Goal: Navigation & Orientation: Find specific page/section

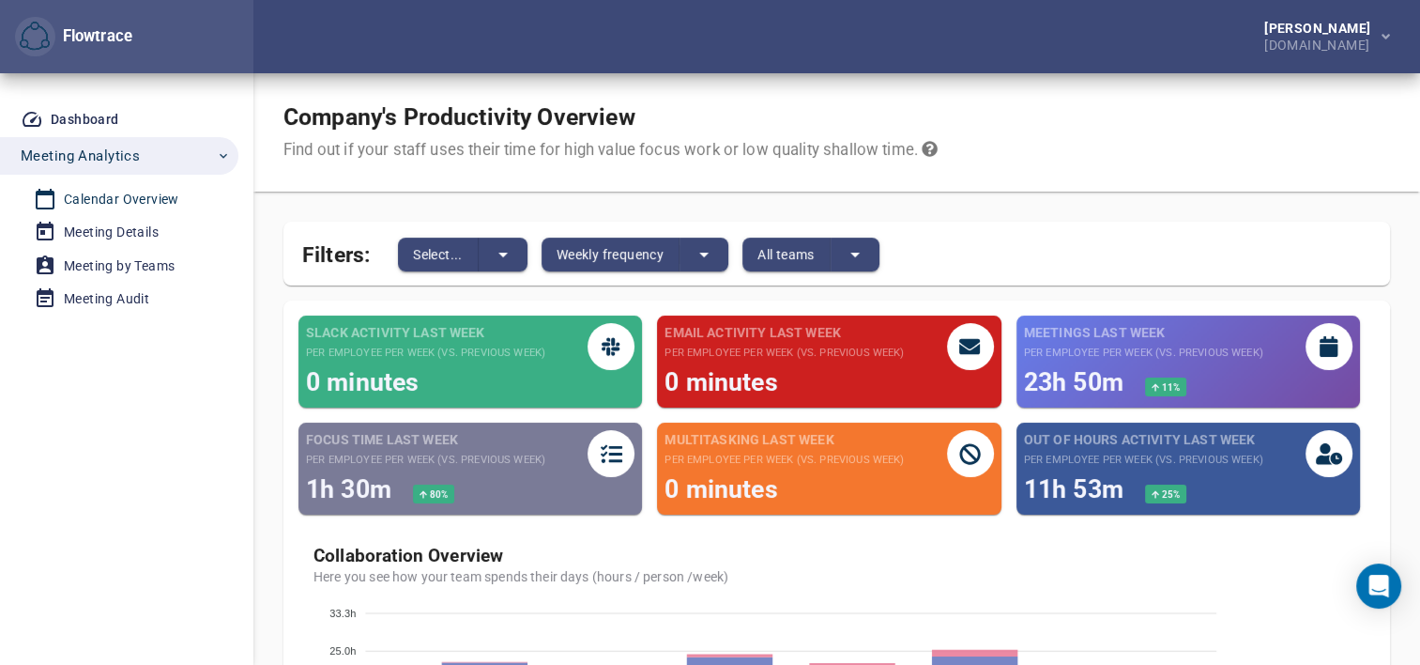
click at [103, 197] on div "Calendar Overview" at bounding box center [121, 199] width 115 height 23
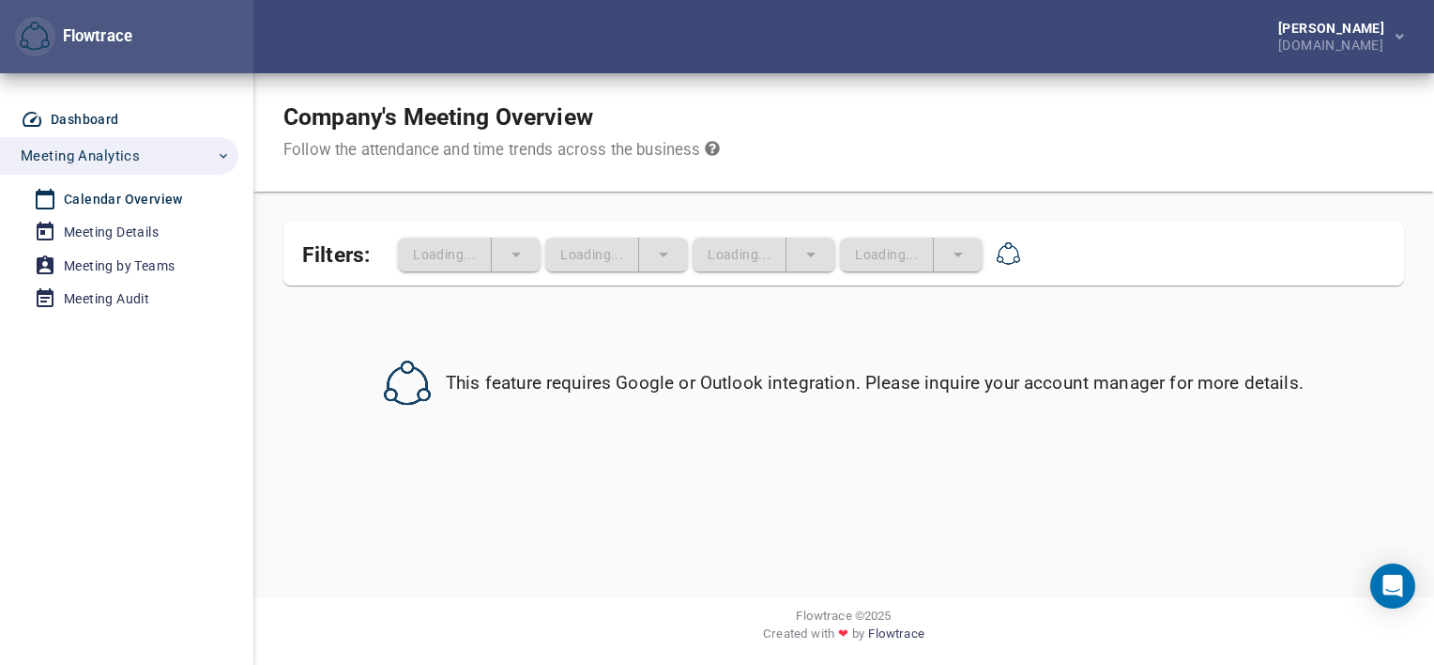
click at [82, 113] on div "Dashboard" at bounding box center [85, 119] width 69 height 23
